Goal: Transaction & Acquisition: Purchase product/service

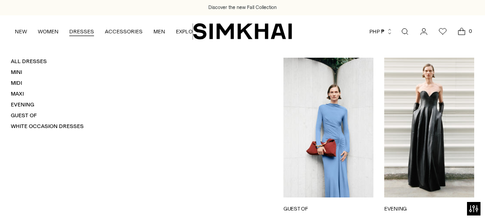
click at [77, 29] on link "DRESSES" at bounding box center [81, 32] width 25 height 20
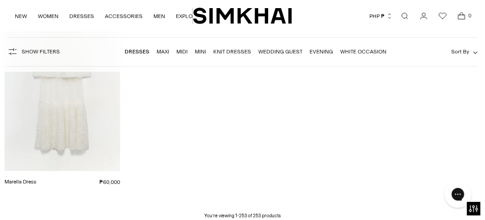
scroll to position [13943, 0]
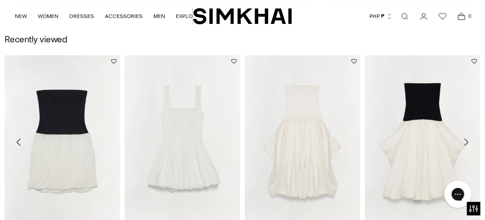
scroll to position [754, 0]
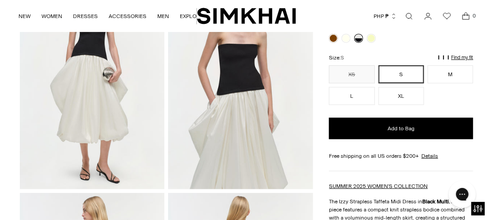
scroll to position [76, 0]
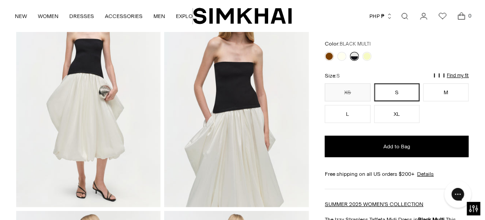
click at [383, 75] on p "Find my fit" at bounding box center [377, 80] width 10 height 16
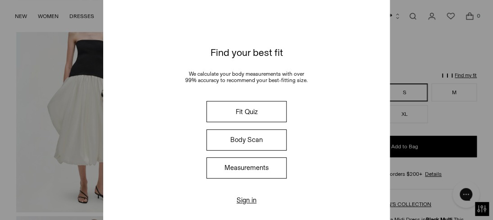
click at [256, 138] on button "Body Scan" at bounding box center [246, 139] width 80 height 21
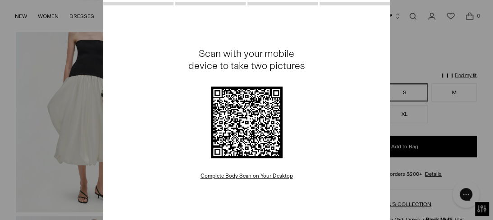
click at [464, 97] on div at bounding box center [246, 110] width 493 height 220
click at [461, 112] on div at bounding box center [246, 110] width 493 height 220
click at [485, 56] on div at bounding box center [246, 110] width 493 height 220
click at [422, 43] on div at bounding box center [246, 110] width 493 height 220
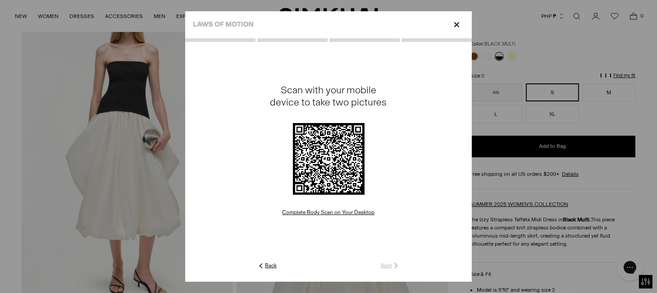
click at [453, 24] on p "✕" at bounding box center [456, 24] width 12 height 15
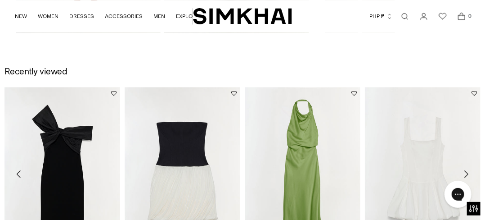
scroll to position [692, 0]
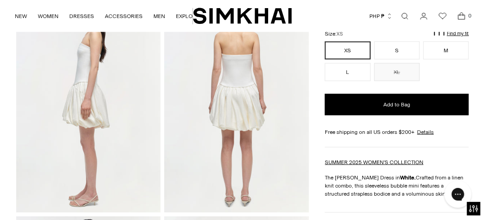
scroll to position [268, 0]
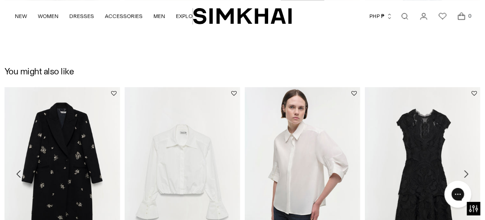
scroll to position [926, 0]
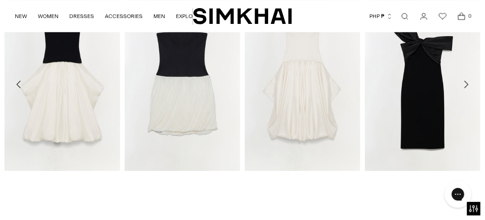
scroll to position [782, 0]
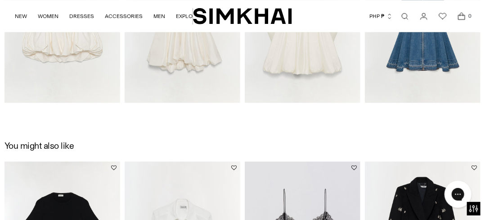
scroll to position [862, 0]
